Goal: Transaction & Acquisition: Purchase product/service

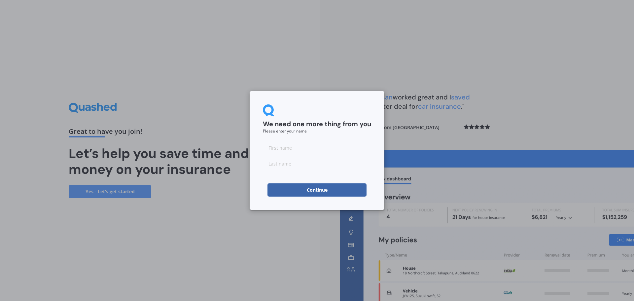
click at [302, 141] on input at bounding box center [317, 147] width 108 height 13
type input "[PERSON_NAME]"
click at [297, 163] on input at bounding box center [317, 163] width 108 height 13
type input "[PERSON_NAME]"
click at [308, 191] on button "Continue" at bounding box center [317, 189] width 99 height 13
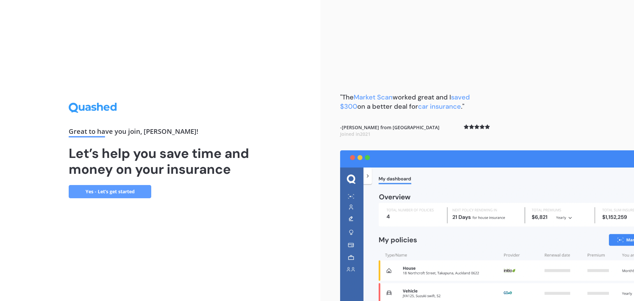
click at [129, 195] on link "Yes - Let’s get started" at bounding box center [110, 191] width 83 height 13
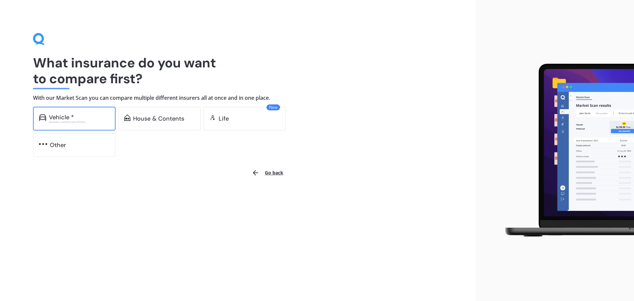
click at [88, 119] on div "Vehicle *" at bounding box center [79, 117] width 61 height 7
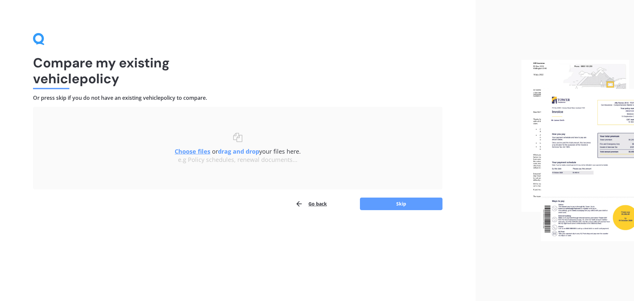
click at [390, 197] on div "Go back Skip" at bounding box center [238, 203] width 410 height 13
click at [392, 202] on button "Skip" at bounding box center [401, 204] width 83 height 13
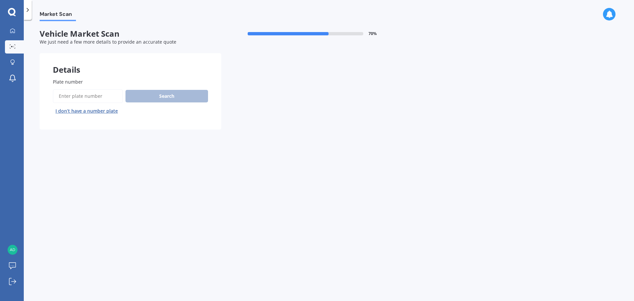
click at [103, 95] on input "Plate number" at bounding box center [88, 96] width 70 height 14
click at [66, 96] on input "Plate number" at bounding box center [88, 96] width 70 height 14
paste input "LTL383"
type input "LTL383"
click at [229, 99] on div "Details Plate number Search I don’t have a number plate Previous Next" at bounding box center [221, 91] width 363 height 76
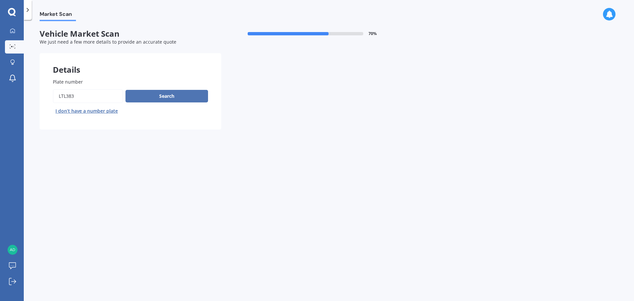
click at [148, 90] on button "Search" at bounding box center [167, 96] width 83 height 13
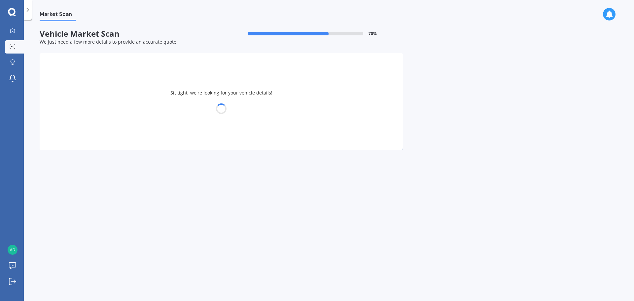
select select "MAZDA"
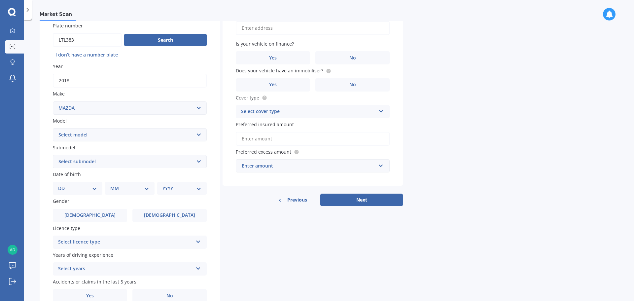
scroll to position [66, 0]
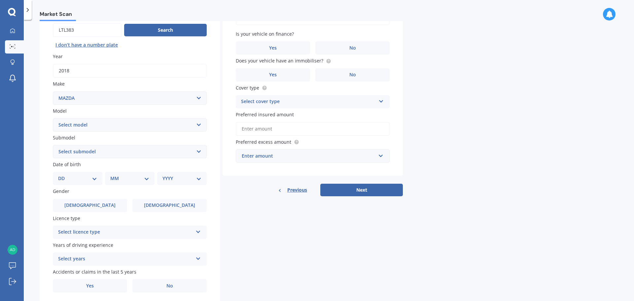
click at [89, 124] on select "Select model 121 2 3 323 323 / Familia 6 626 929 Atenza Autozam Axela AZ3 B2000…" at bounding box center [130, 124] width 154 height 13
click at [98, 125] on select "Select model 121 2 3 323 323 / Familia 6 626 929 Atenza Autozam Axela AZ3 B2000…" at bounding box center [130, 124] width 154 height 13
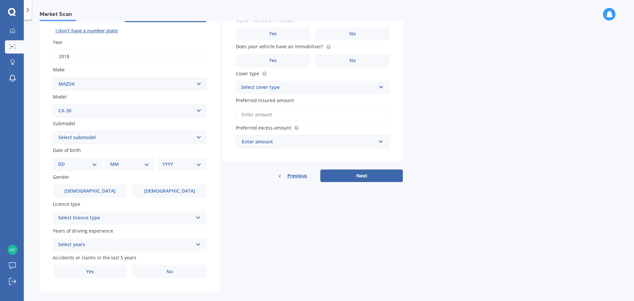
scroll to position [88, 0]
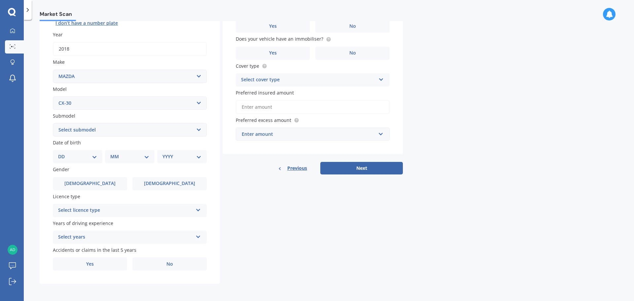
drag, startPoint x: 114, startPoint y: 112, endPoint x: 113, endPoint y: 105, distance: 6.6
click at [113, 111] on div "Plate number Search I don’t have a number plate Year [DATE] Make Select make AC…" at bounding box center [130, 130] width 180 height 307
click at [113, 103] on select "Select model 121 2 3 323 323 / Familia 6 626 929 Atenza Autozam Axela AZ3 B2000…" at bounding box center [130, 102] width 154 height 13
select select "CX5"
click at [53, 96] on select "Select model 121 2 3 323 323 / Familia 6 626 929 Atenza Autozam Axela AZ3 B2000…" at bounding box center [130, 102] width 154 height 13
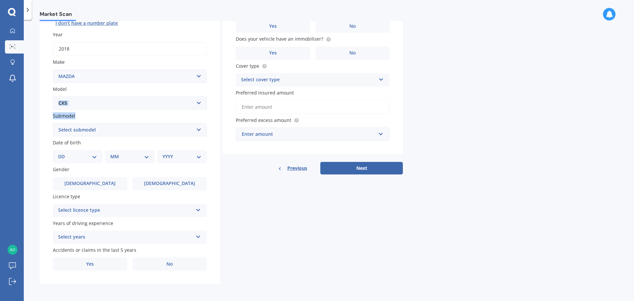
click at [93, 131] on select "Select submodel 2.2 Diesel 2WD XD 2.5S 4WD Diesel Limited 4WD GSX 2.2 Diesel St…" at bounding box center [130, 129] width 154 height 13
click at [130, 131] on select "Select submodel 2.2 Diesel 2WD XD 2.5S 4WD Diesel Limited 4WD GSX 2.2 Diesel St…" at bounding box center [130, 129] width 154 height 13
select select "STATION WAGON 2.5L"
click at [53, 123] on select "Select submodel 2.2 Diesel 2WD XD 2.5S 4WD Diesel Limited 4WD GSX 2.2 Diesel St…" at bounding box center [130, 129] width 154 height 13
click at [90, 155] on select "DD 01 02 03 04 05 06 07 08 09 10 11 12 13 14 15 16 17 18 19 20 21 22 23 24 25 2…" at bounding box center [77, 156] width 39 height 7
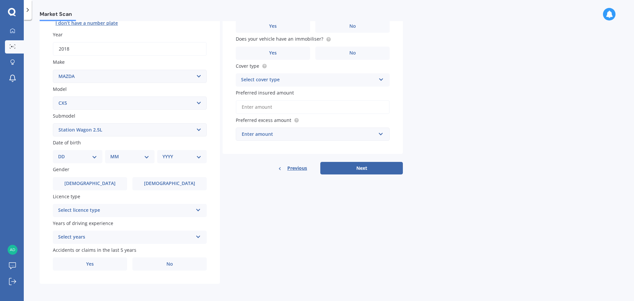
click at [88, 161] on div "DD 01 02 03 04 05 06 07 08 09 10 11 12 13 14 15 16 17 18 19 20 21 22 23 24 25 2…" at bounding box center [78, 156] width 50 height 13
click at [89, 158] on select "DD 01 02 03 04 05 06 07 08 09 10 11 12 13 14 15 16 17 18 19 20 21 22 23 24 25 2…" at bounding box center [77, 156] width 39 height 7
select select "19"
click at [63, 153] on select "DD 01 02 03 04 05 06 07 08 09 10 11 12 13 14 15 16 17 18 19 20 21 22 23 24 25 2…" at bounding box center [77, 156] width 39 height 7
click at [125, 156] on select "MM 01 02 03 04 05 06 07 08 09 10 11 12" at bounding box center [131, 156] width 36 height 7
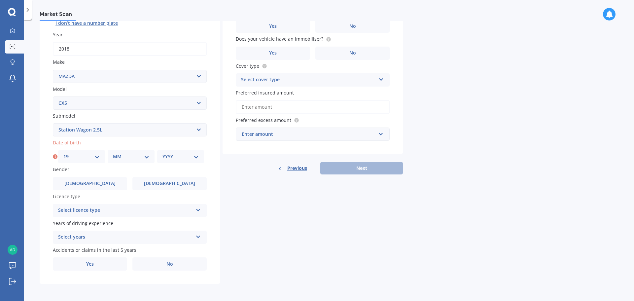
select select "11"
click at [113, 153] on select "MM 01 02 03 04 05 06 07 08 09 10 11 12" at bounding box center [131, 156] width 36 height 7
click at [173, 159] on select "YYYY 2025 2024 2023 2022 2021 2020 2019 2018 2017 2016 2015 2014 2013 2012 2011…" at bounding box center [181, 156] width 36 height 7
select select "1992"
click at [163, 153] on select "YYYY 2025 2024 2023 2022 2021 2020 2019 2018 2017 2016 2015 2014 2013 2012 2011…" at bounding box center [181, 156] width 36 height 7
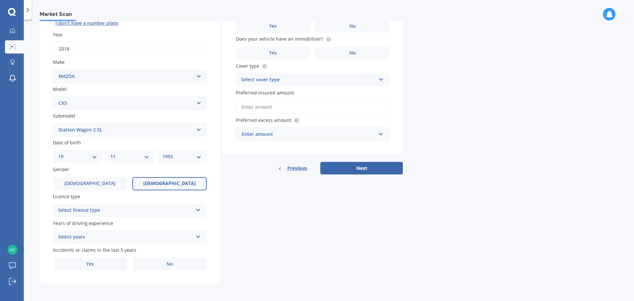
click at [162, 181] on span "[DEMOGRAPHIC_DATA]" at bounding box center [169, 184] width 53 height 6
click at [0, 0] on input "[DEMOGRAPHIC_DATA]" at bounding box center [0, 0] width 0 height 0
click at [114, 213] on div "Select licence type" at bounding box center [125, 210] width 135 height 8
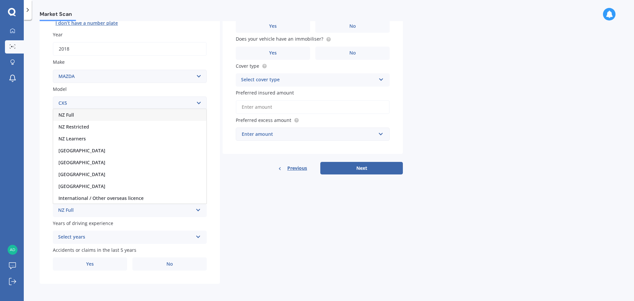
click at [92, 117] on div "NZ Full" at bounding box center [129, 115] width 153 height 12
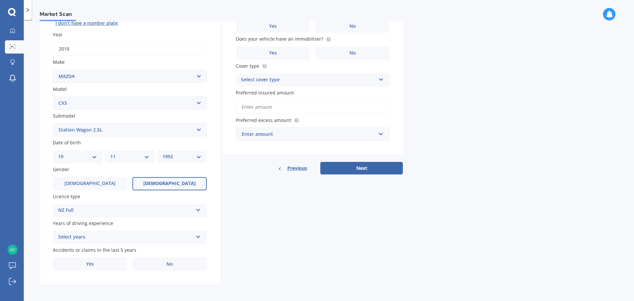
click at [100, 234] on div "Select years" at bounding box center [125, 237] width 135 height 8
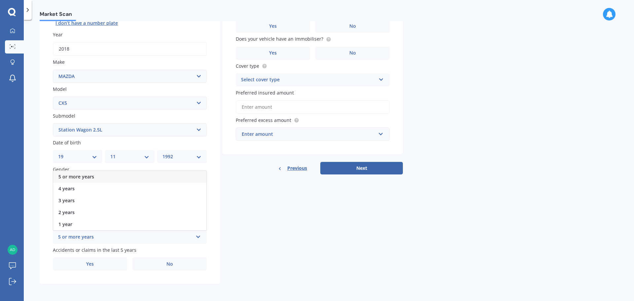
click at [88, 177] on span "5 or more years" at bounding box center [76, 176] width 36 height 6
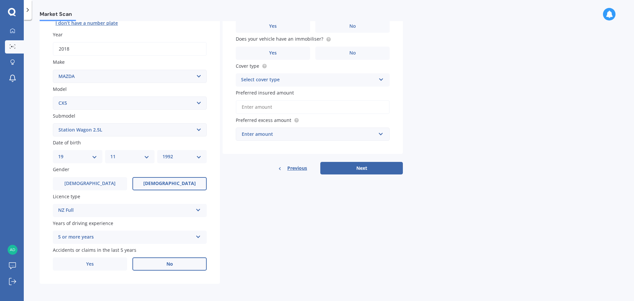
click at [161, 260] on label "No" at bounding box center [169, 263] width 74 height 13
click at [0, 0] on input "No" at bounding box center [0, 0] width 0 height 0
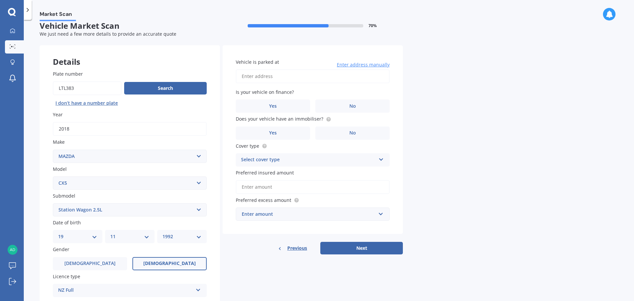
scroll to position [0, 0]
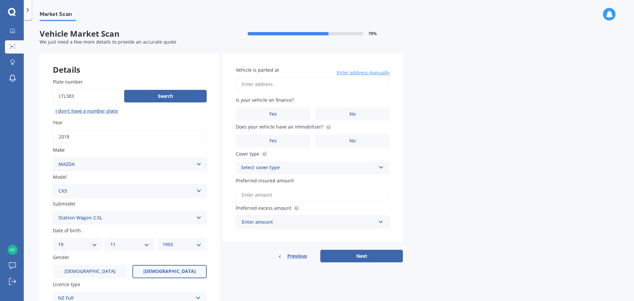
click at [258, 84] on input "Vehicle is parked at" at bounding box center [313, 84] width 154 height 14
type input "[STREET_ADDRESS]"
click at [289, 111] on label "Yes" at bounding box center [273, 113] width 74 height 13
click at [0, 0] on input "Yes" at bounding box center [0, 0] width 0 height 0
click at [307, 143] on label "Yes" at bounding box center [273, 140] width 74 height 13
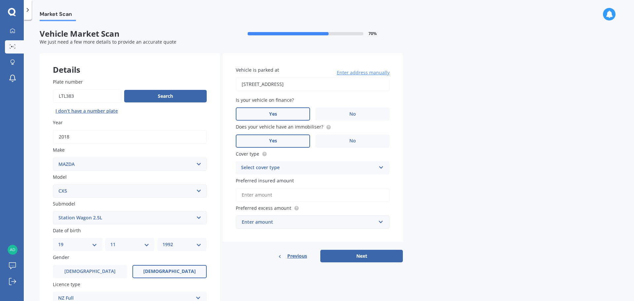
click at [0, 0] on input "Yes" at bounding box center [0, 0] width 0 height 0
click at [308, 170] on div "Select cover type" at bounding box center [308, 168] width 135 height 8
click at [292, 184] on div "Comprehensive" at bounding box center [312, 181] width 153 height 12
click at [289, 193] on input "Preferred insured amount" at bounding box center [313, 195] width 154 height 14
click at [272, 196] on input "Preferred insured amount" at bounding box center [313, 195] width 154 height 14
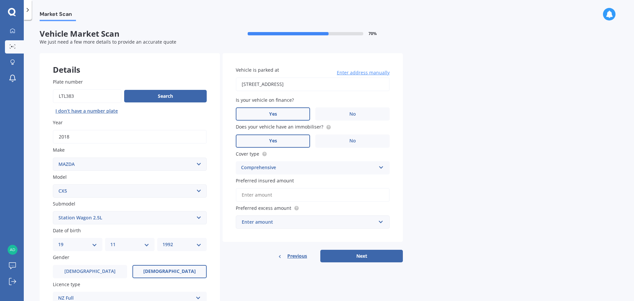
click at [297, 193] on input "Preferred insured amount" at bounding box center [313, 195] width 154 height 14
click at [255, 193] on input "Preferred insured amount" at bounding box center [313, 195] width 154 height 14
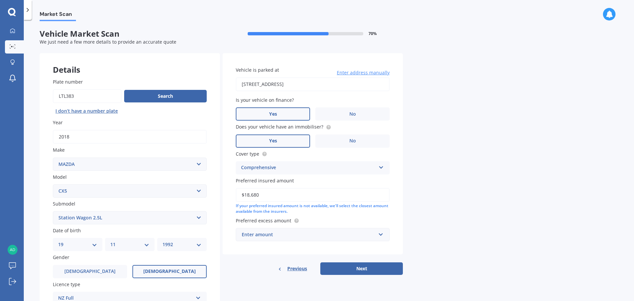
type input "$18,680"
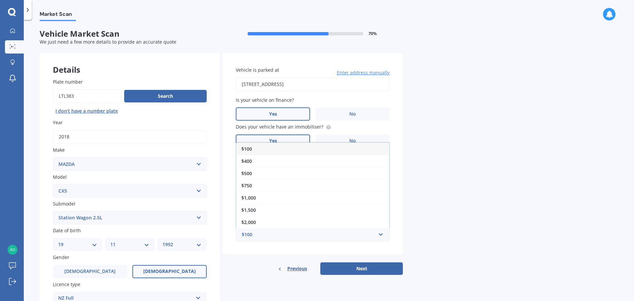
click at [530, 166] on div "Market Scan Vehicle Market Scan 70 % We just need a few more details to provide…" at bounding box center [329, 161] width 610 height 281
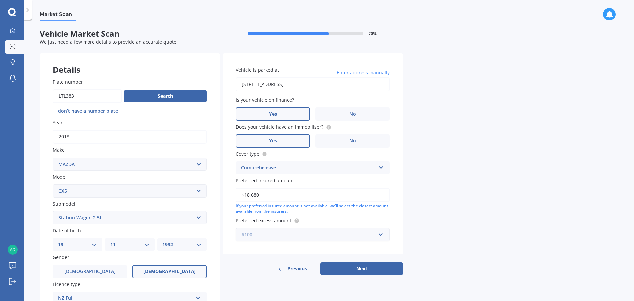
click at [276, 238] on input "text" at bounding box center [311, 234] width 148 height 13
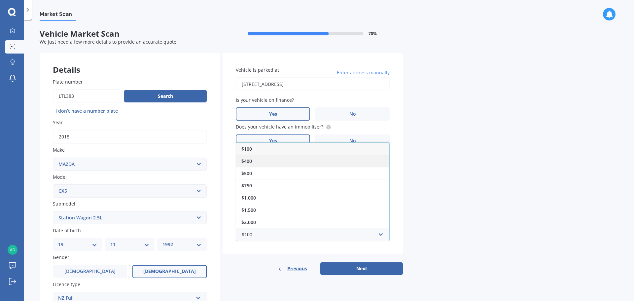
click at [253, 158] on div "$400" at bounding box center [312, 161] width 153 height 12
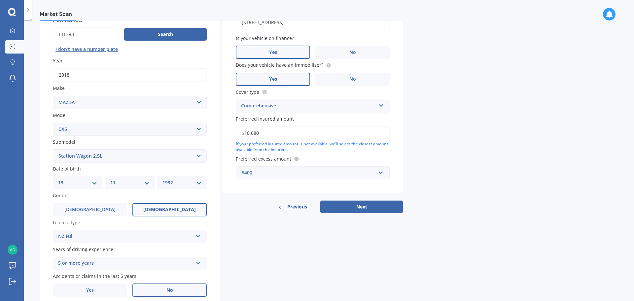
scroll to position [66, 0]
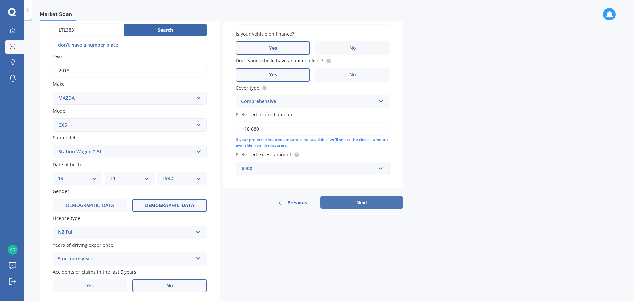
click at [343, 202] on button "Next" at bounding box center [361, 202] width 83 height 13
select select "19"
select select "11"
select select "1992"
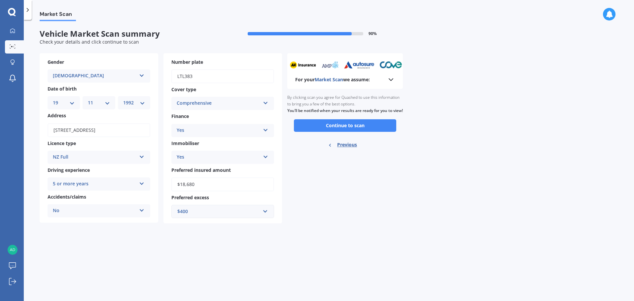
scroll to position [0, 0]
click at [335, 132] on button "Continue to scan" at bounding box center [345, 125] width 102 height 13
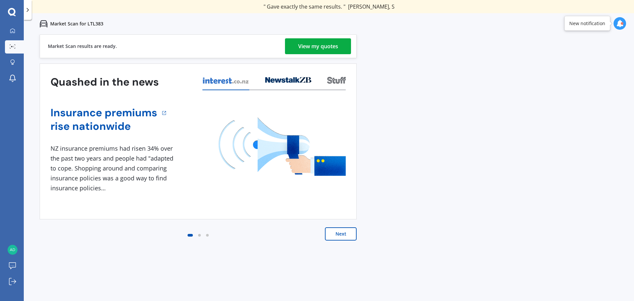
click at [501, 125] on div "Previous 60,000+ Kiwis have signed up to shop and save on insurance with us " H…" at bounding box center [329, 184] width 610 height 301
click at [331, 54] on div "View my quotes" at bounding box center [318, 46] width 40 height 16
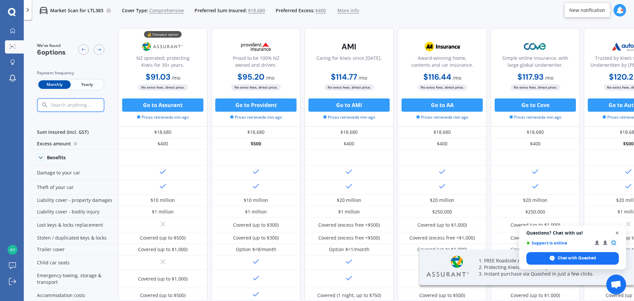
click at [616, 233] on span "Close chat" at bounding box center [617, 233] width 8 height 8
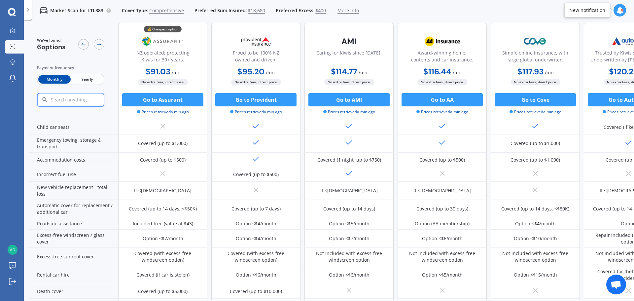
scroll to position [126, 0]
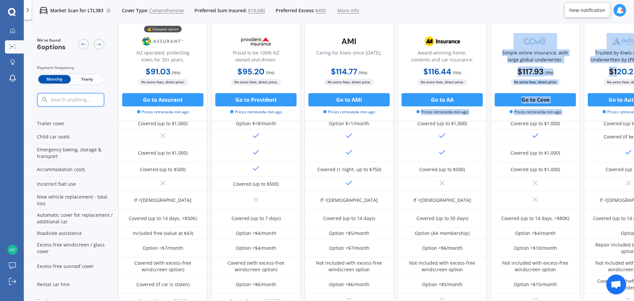
drag, startPoint x: 616, startPoint y: 75, endPoint x: 461, endPoint y: 91, distance: 156.1
click at [461, 91] on div "💰 Cheapest option NZ operated; protecting Kiwis for 30+ years. $91.03 / mo $1,0…" at bounding box center [395, 72] width 555 height 98
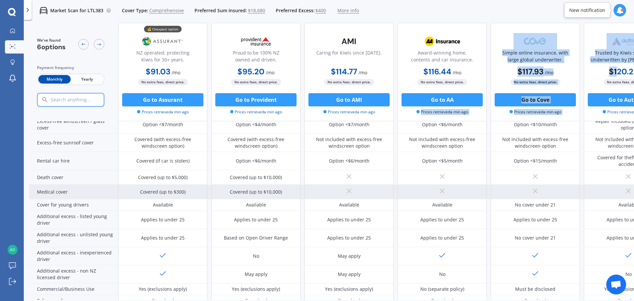
scroll to position [291, 0]
